Goal: Transaction & Acquisition: Purchase product/service

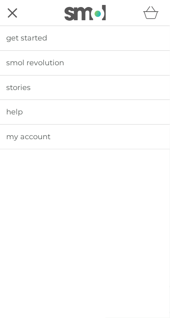
click at [14, 39] on span "get started" at bounding box center [26, 37] width 41 height 9
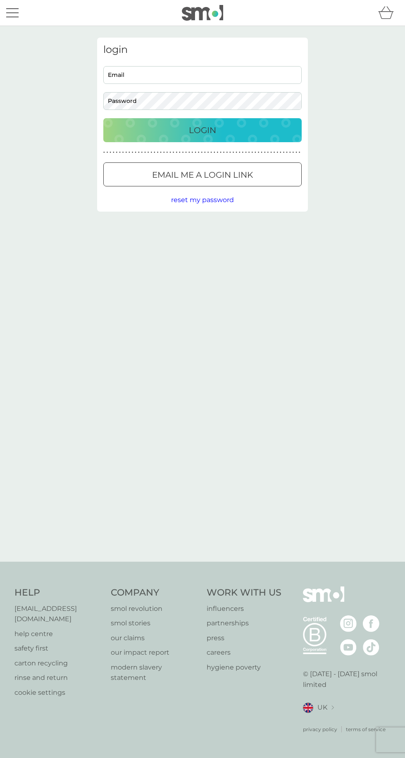
click at [230, 75] on input "Email" at bounding box center [202, 75] width 198 height 18
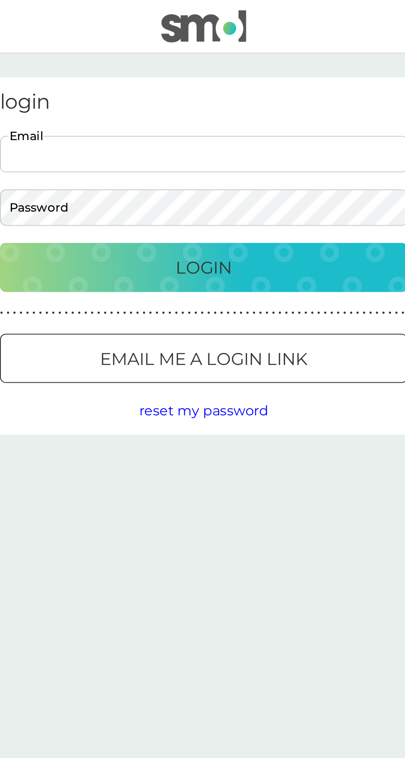
click at [265, 177] on div "Email me a login link" at bounding box center [203, 174] width 198 height 13
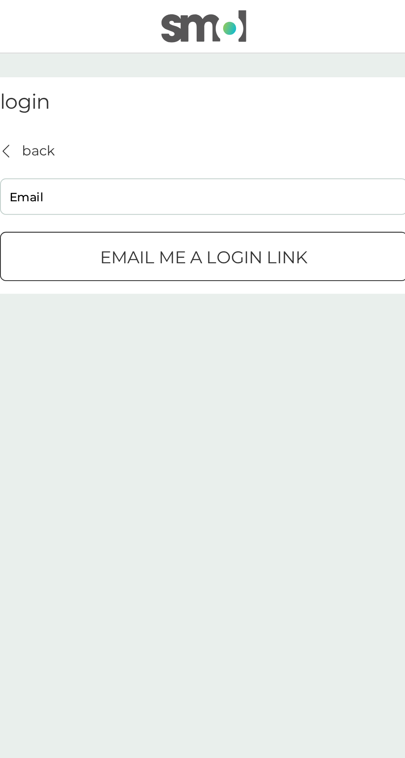
click at [219, 98] on input "Email" at bounding box center [202, 96] width 198 height 18
type input "michelle72scott@gmail.com"
click at [234, 129] on p "Email me a login link" at bounding box center [202, 125] width 101 height 13
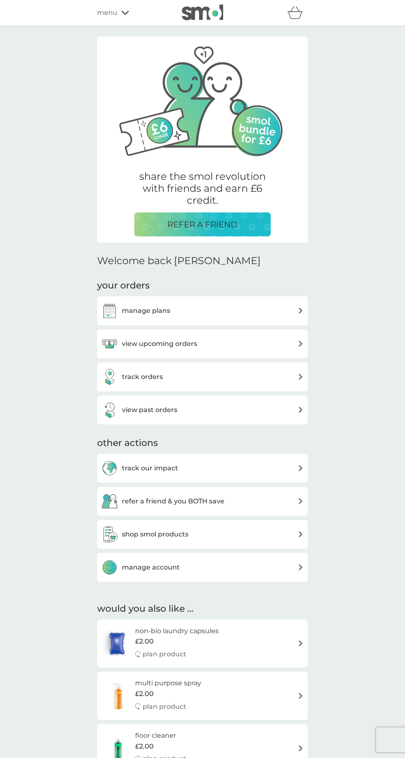
click at [301, 311] on img at bounding box center [301, 311] width 6 height 6
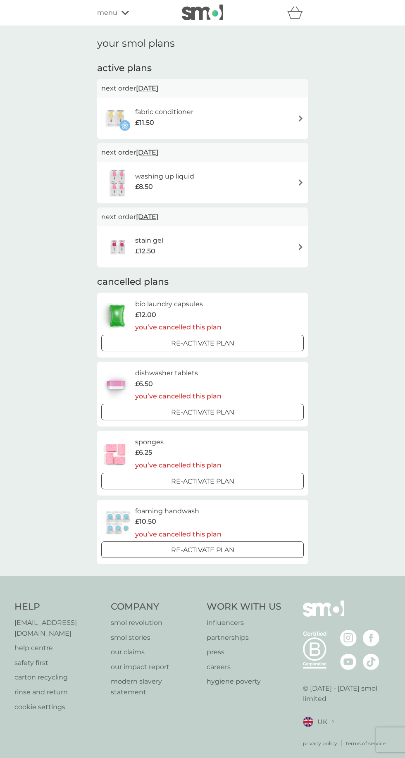
click at [132, 53] on div "your smol plans active plans next order [DATE] fabric conditioner £11.50 next o…" at bounding box center [202, 301] width 223 height 527
click at [101, 16] on span "menu" at bounding box center [107, 12] width 20 height 11
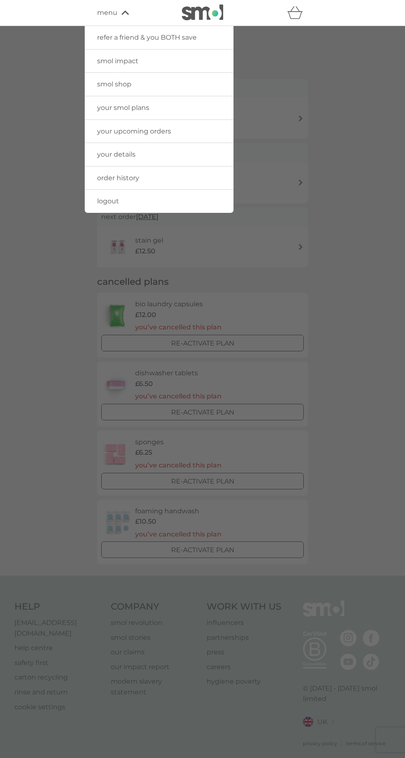
click at [115, 95] on link "smol shop" at bounding box center [159, 84] width 149 height 23
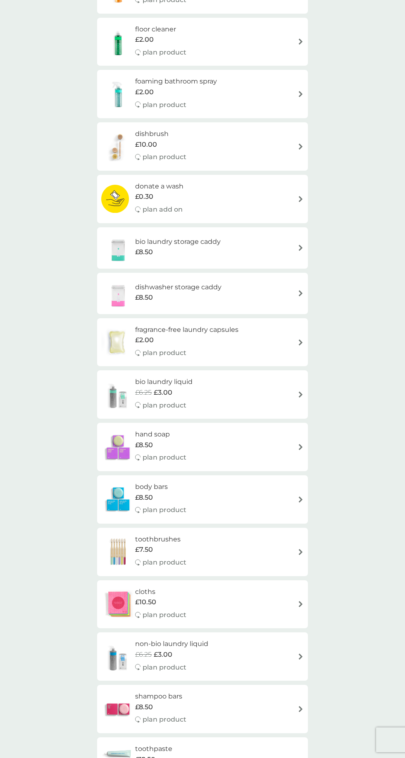
scroll to position [223, 0]
click at [288, 390] on div "bio laundry liquid £6.25 £3.00 plan product" at bounding box center [202, 395] width 203 height 36
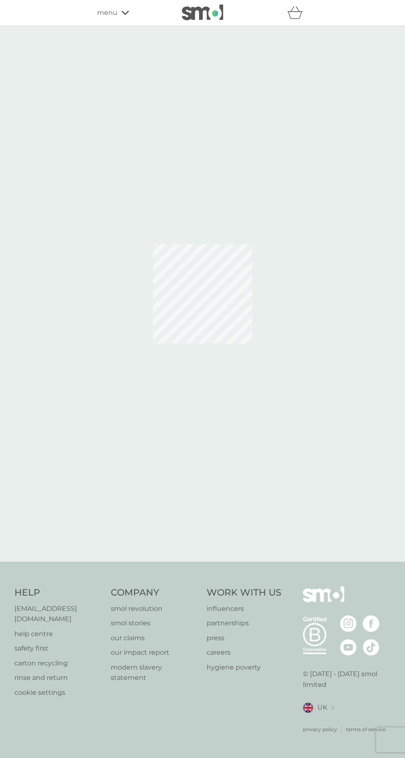
select select "91"
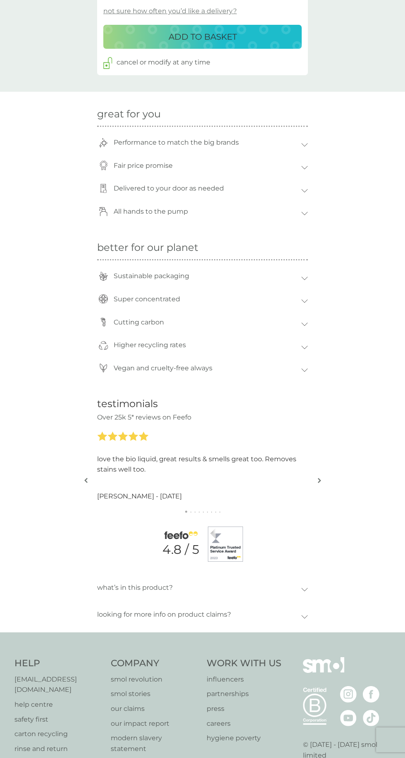
scroll to position [509, 0]
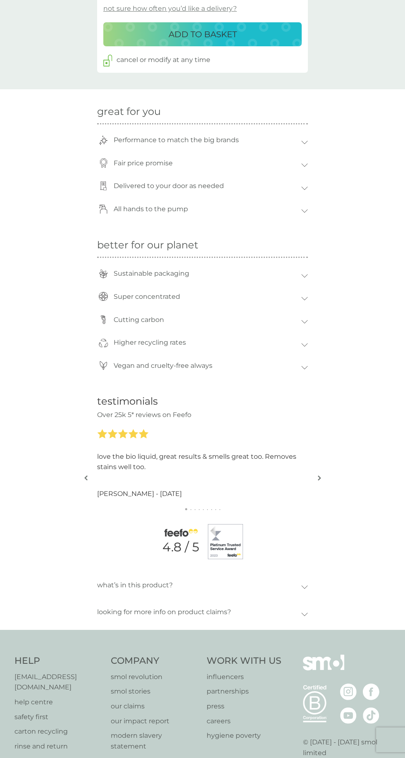
click at [304, 370] on icon at bounding box center [304, 368] width 7 height 4
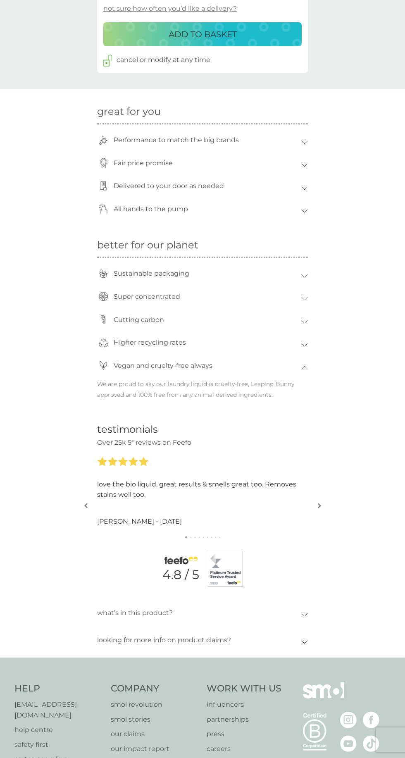
click at [304, 347] on icon at bounding box center [304, 345] width 7 height 4
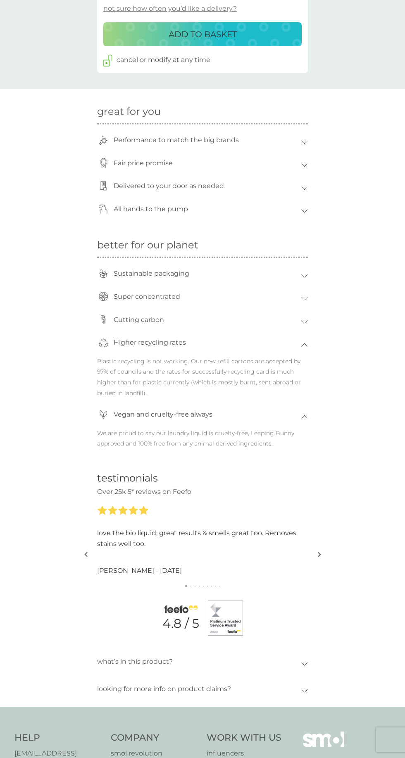
click at [304, 301] on icon at bounding box center [304, 299] width 7 height 4
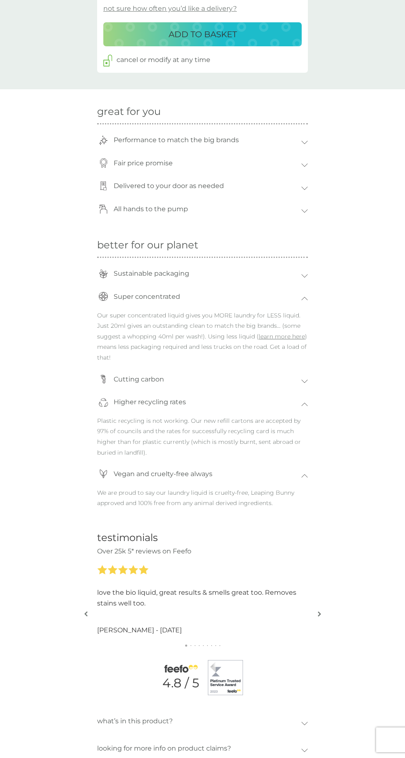
click at [306, 300] on icon at bounding box center [305, 298] width 6 height 3
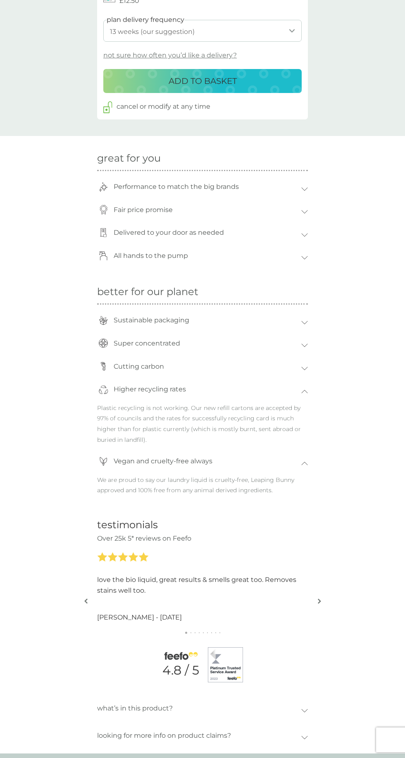
scroll to position [485, 0]
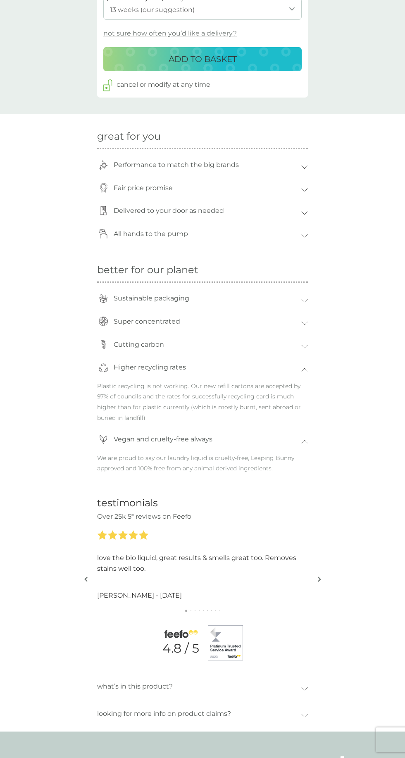
click at [304, 238] on icon at bounding box center [304, 236] width 7 height 4
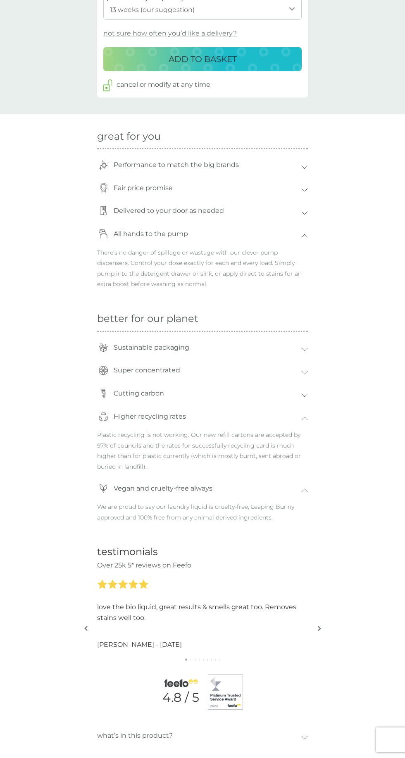
click at [304, 238] on icon at bounding box center [304, 236] width 7 height 4
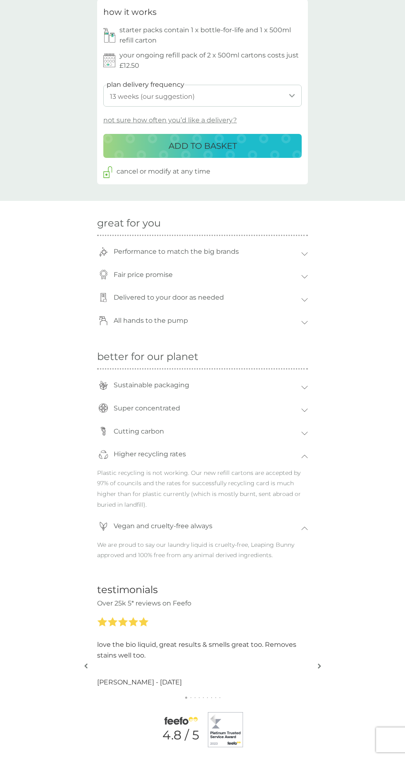
scroll to position [398, 0]
click at [302, 289] on div "Fair price promise" at bounding box center [202, 276] width 211 height 23
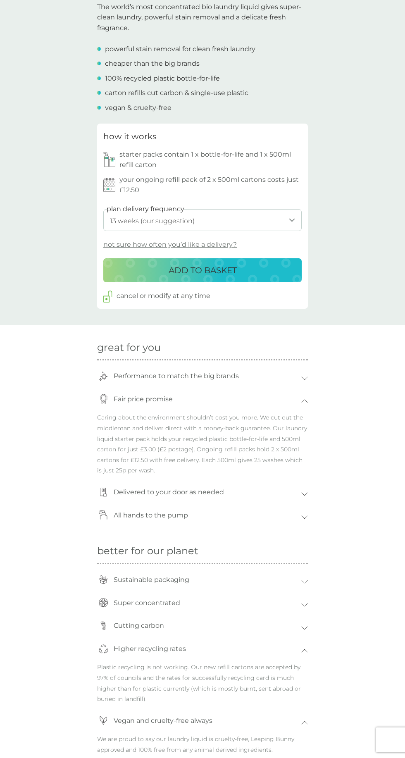
scroll to position [274, 0]
click at [34, 20] on div "back Fabulous product from an amazing service Nothing could be better - 1st cla…" at bounding box center [202, 388] width 405 height 1249
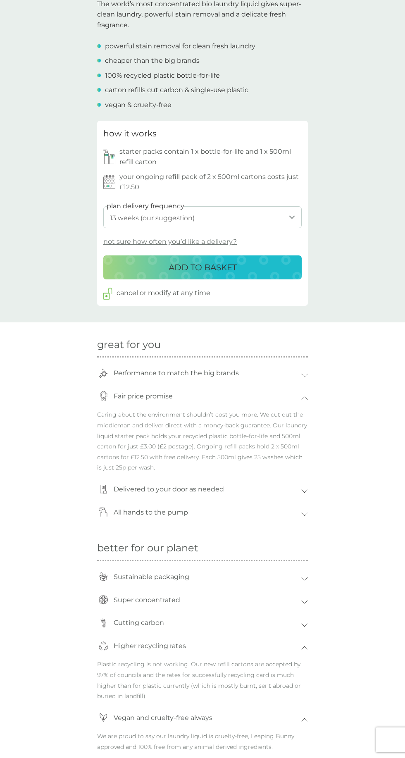
scroll to position [329, 0]
